Goal: Task Accomplishment & Management: Use online tool/utility

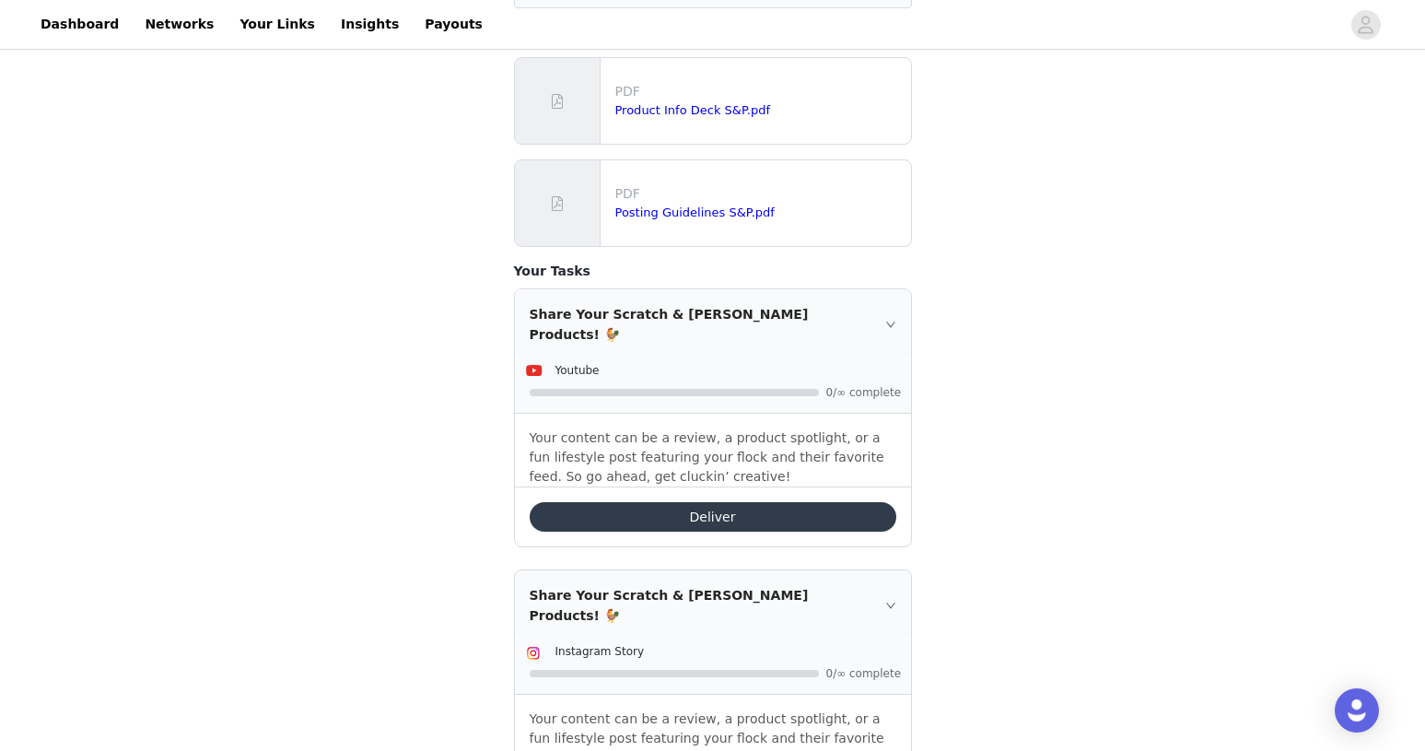
scroll to position [341, 0]
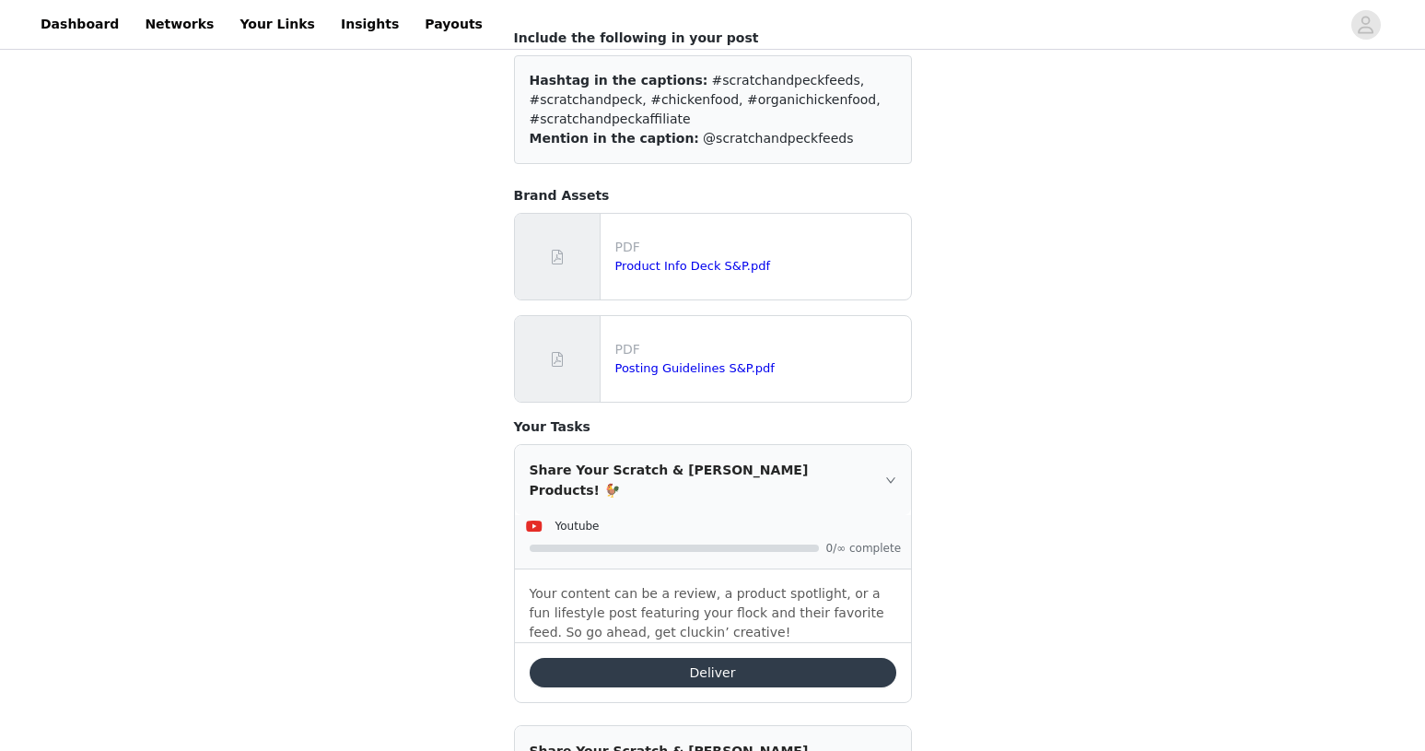
scroll to position [341, 0]
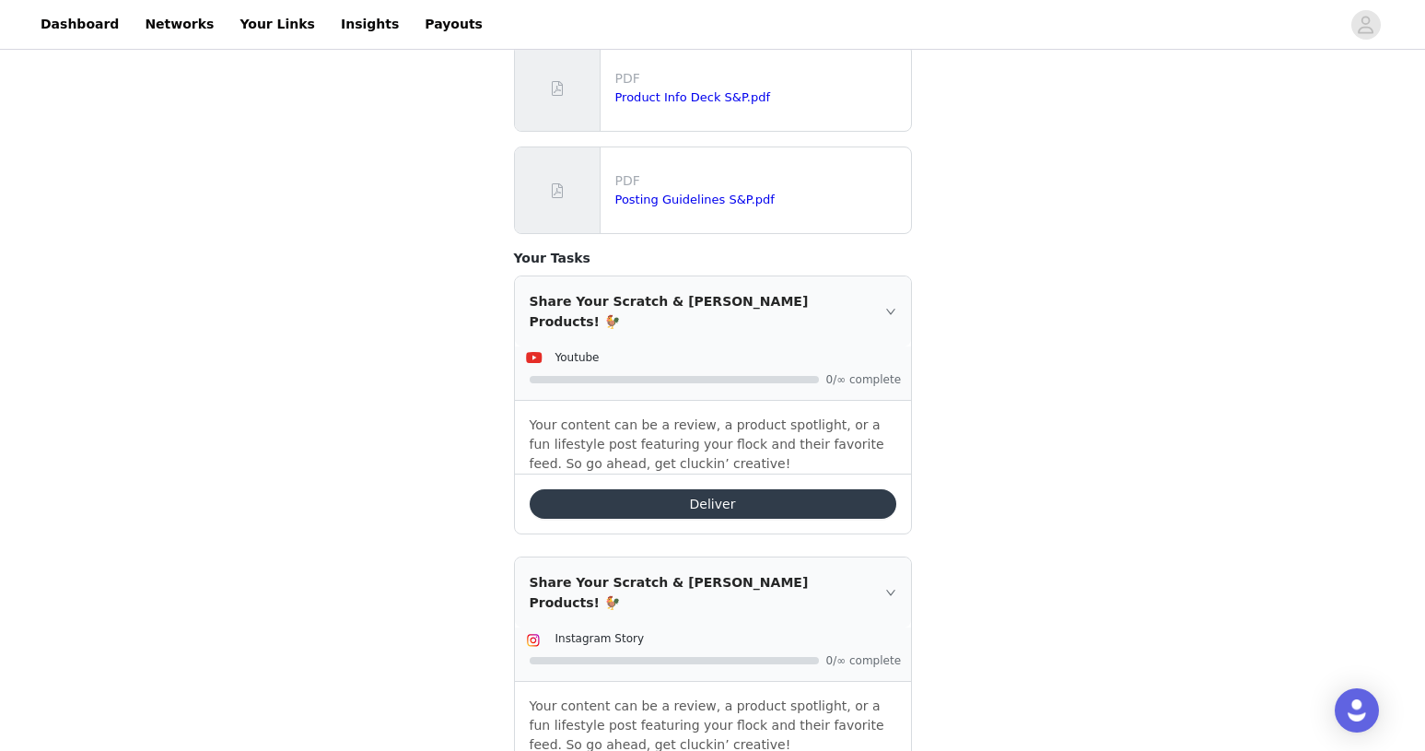
click at [693, 489] on button "Deliver" at bounding box center [713, 503] width 367 height 29
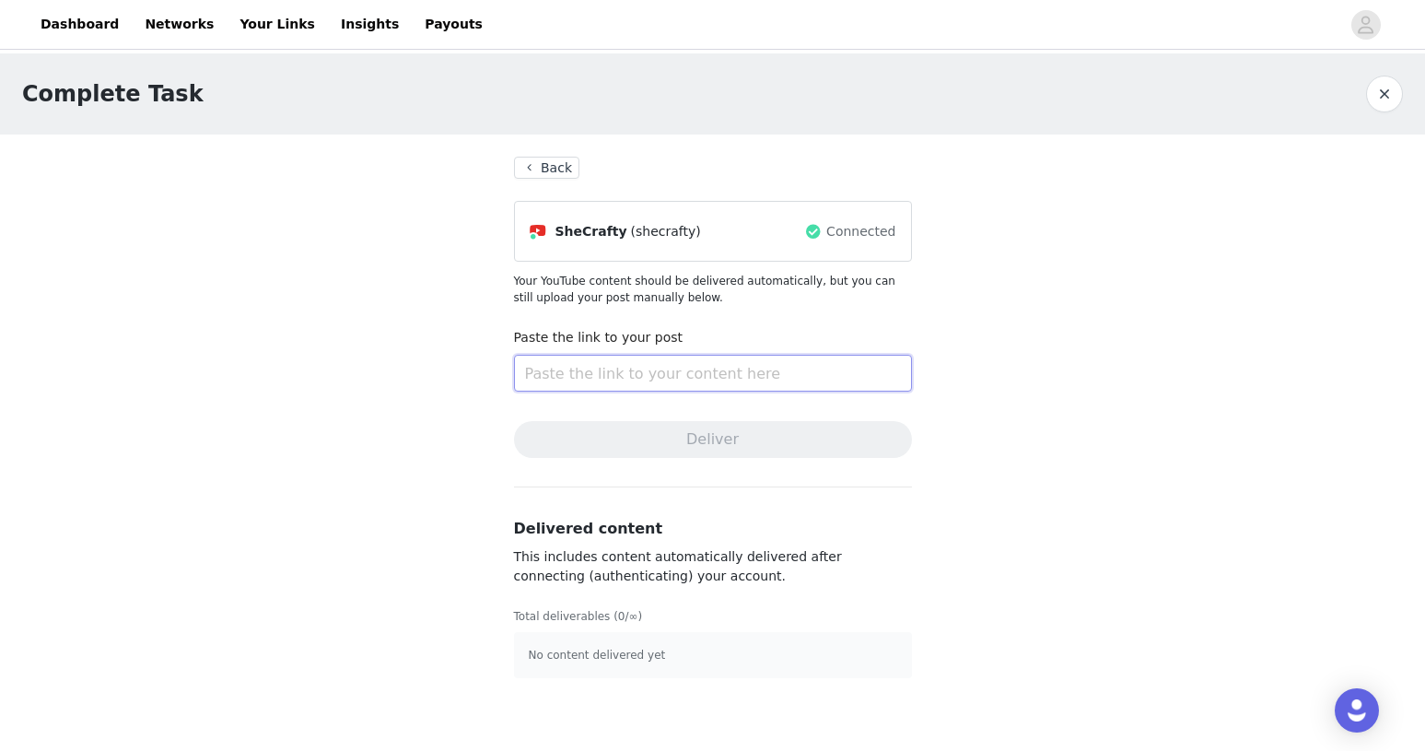
click at [662, 377] on input "text" at bounding box center [713, 373] width 398 height 37
paste input "https://youtu.be/oLtIF9nRHHw"
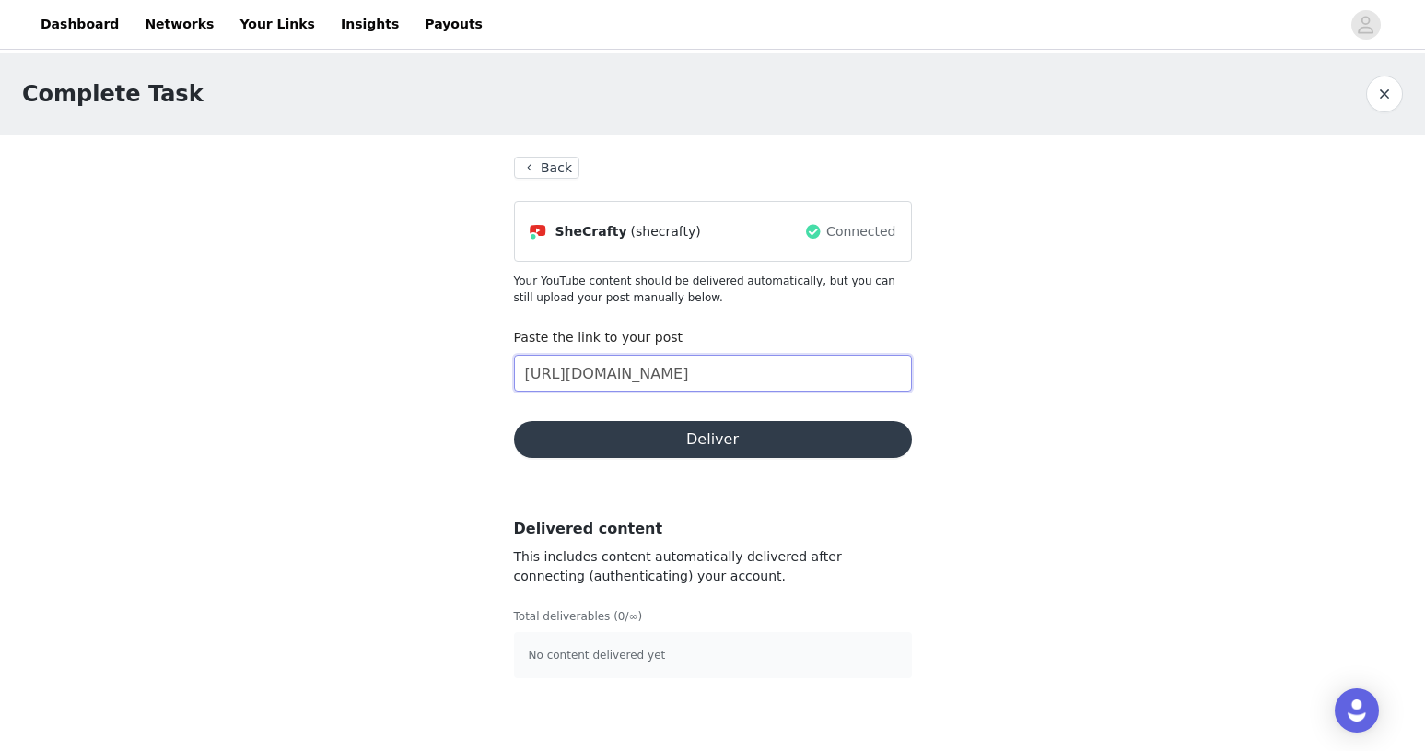
type input "https://youtu.be/oLtIF9nRHHw"
click at [770, 437] on button "Deliver" at bounding box center [713, 439] width 398 height 37
click at [551, 169] on button "Back" at bounding box center [547, 168] width 66 height 22
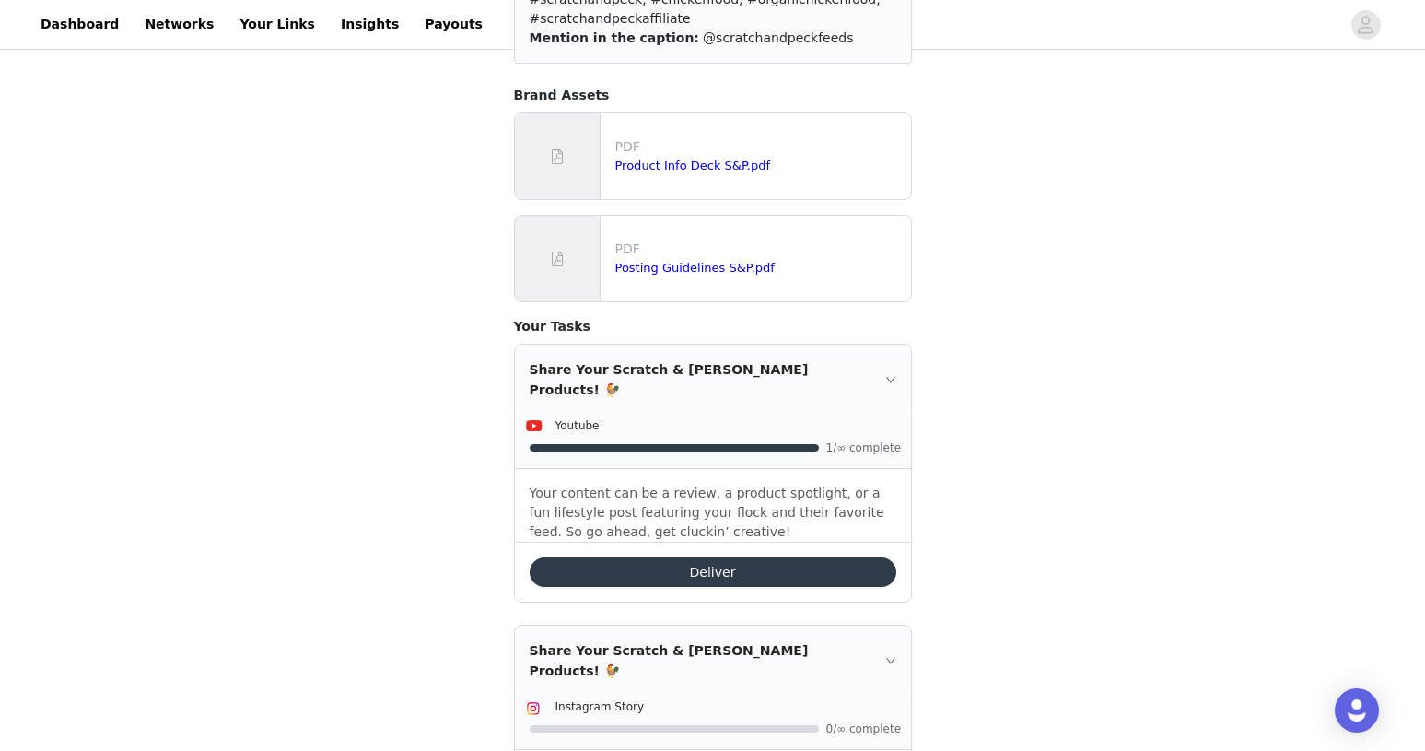
scroll to position [409, 0]
